Goal: Check status: Check status

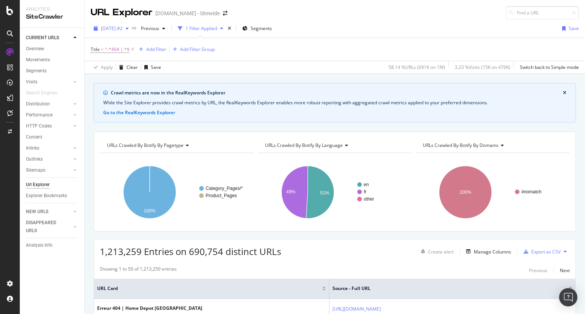
click at [129, 30] on icon "button" at bounding box center [127, 28] width 3 height 5
click at [11, 10] on icon at bounding box center [9, 10] width 7 height 9
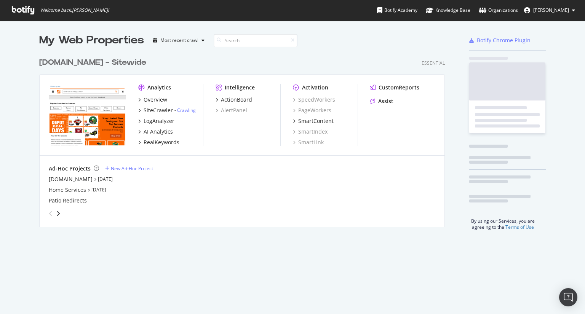
scroll to position [309, 573]
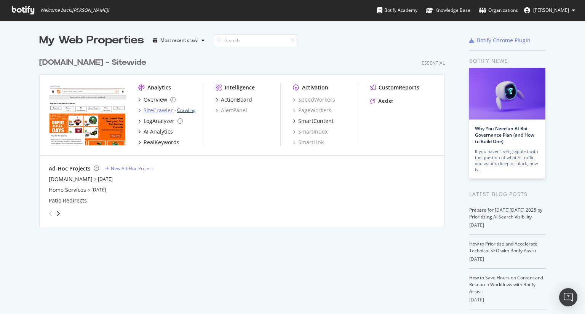
click at [182, 107] on div "SiteCrawler - Crawling" at bounding box center [167, 111] width 58 height 8
click at [185, 110] on link "Crawling" at bounding box center [186, 110] width 19 height 6
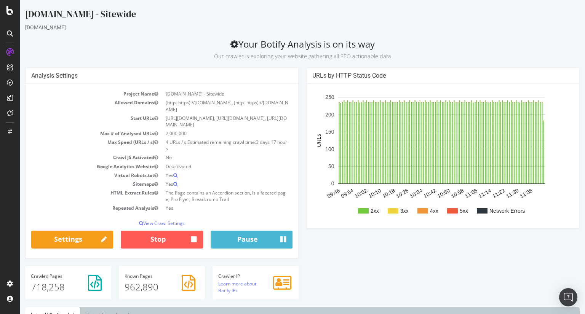
click at [297, 190] on div "Analysis Settings Project Name Homedepot.ca - Sitewide Allowed Domains (http|ht…" at bounding box center [161, 167] width 281 height 198
